Goal: Check status: Check status

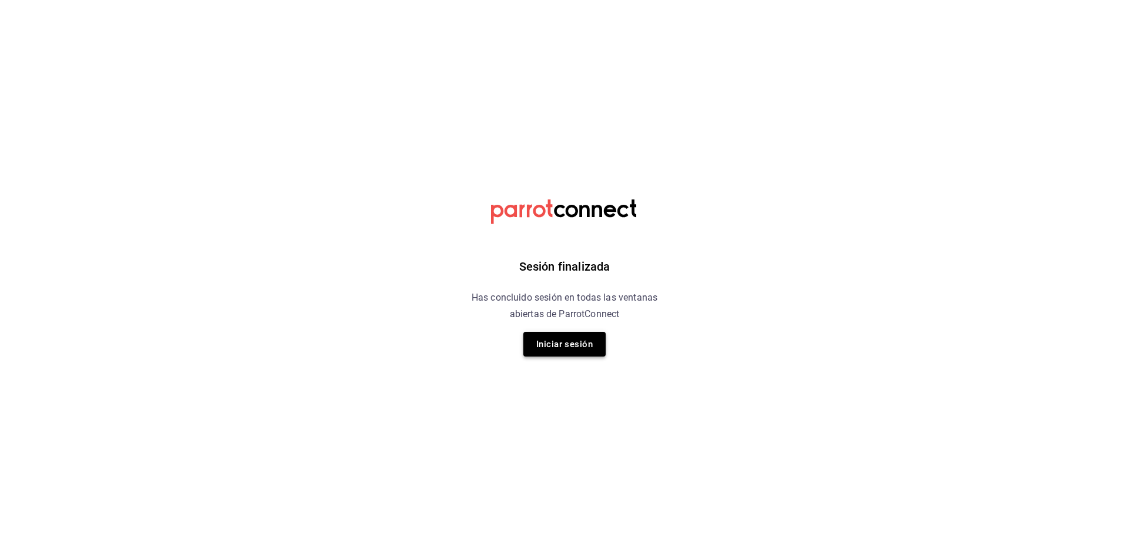
click at [560, 345] on button "Iniciar sesión" at bounding box center [564, 344] width 82 height 25
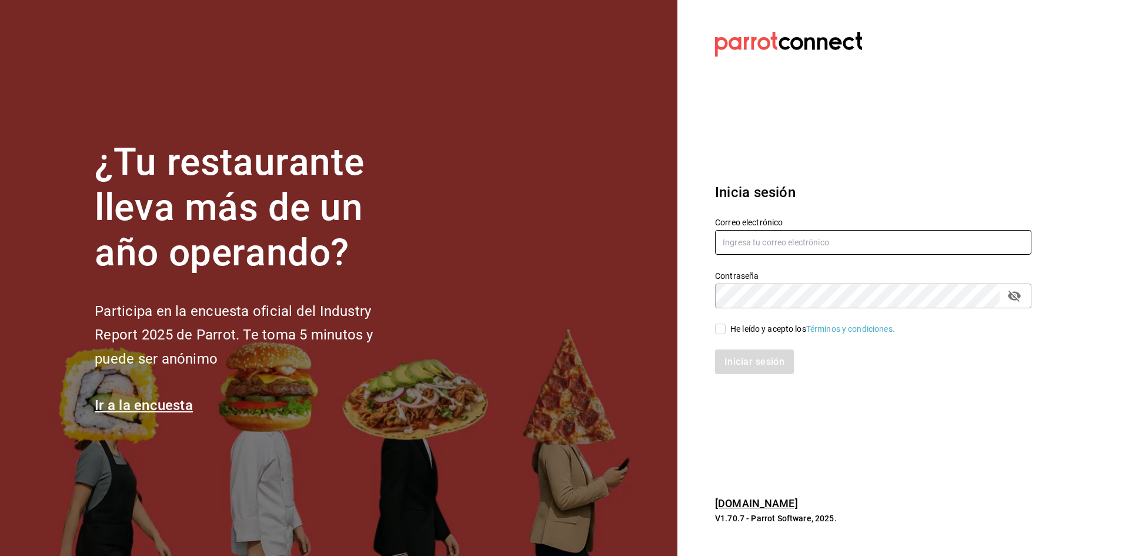
type input "[PERSON_NAME][EMAIL_ADDRESS][DOMAIN_NAME]"
click at [724, 329] on input "He leído y acepto los Términos y condiciones." at bounding box center [720, 328] width 11 height 11
checkbox input "true"
click at [737, 364] on button "Iniciar sesión" at bounding box center [755, 361] width 80 height 25
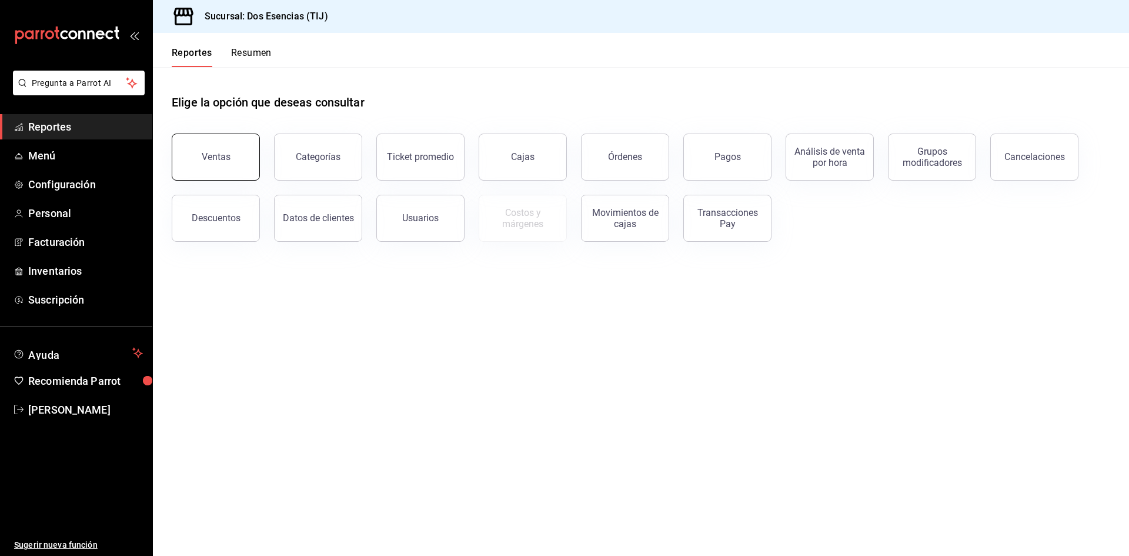
click at [204, 157] on div "Ventas" at bounding box center [216, 156] width 29 height 11
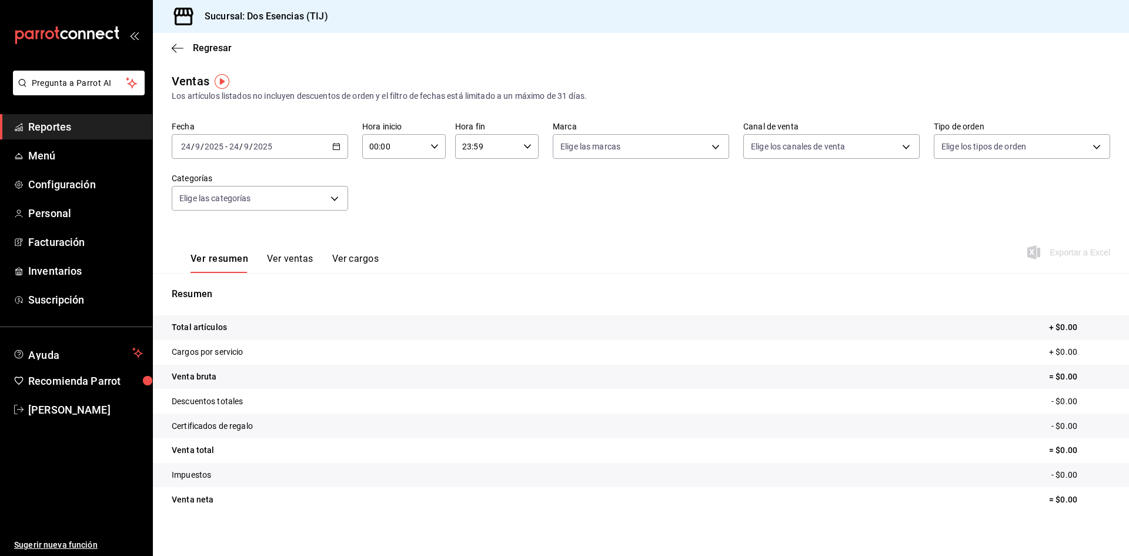
click at [335, 146] on icon "button" at bounding box center [336, 146] width 8 height 8
click at [196, 209] on span "Ayer" at bounding box center [227, 208] width 91 height 12
